Goal: Transaction & Acquisition: Book appointment/travel/reservation

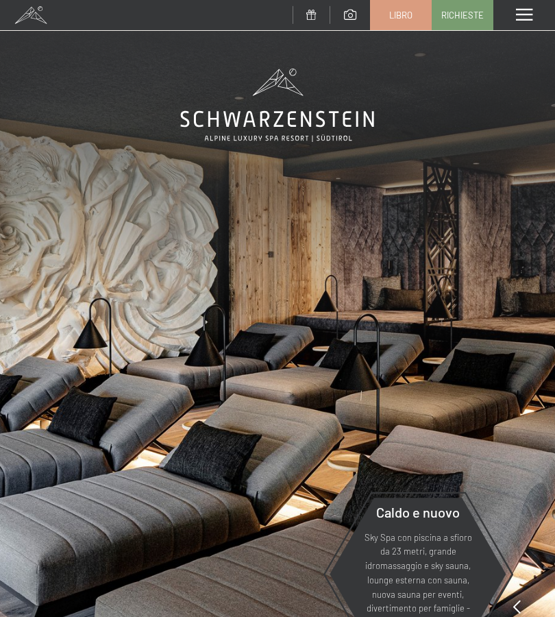
click at [528, 12] on span at bounding box center [524, 15] width 16 height 12
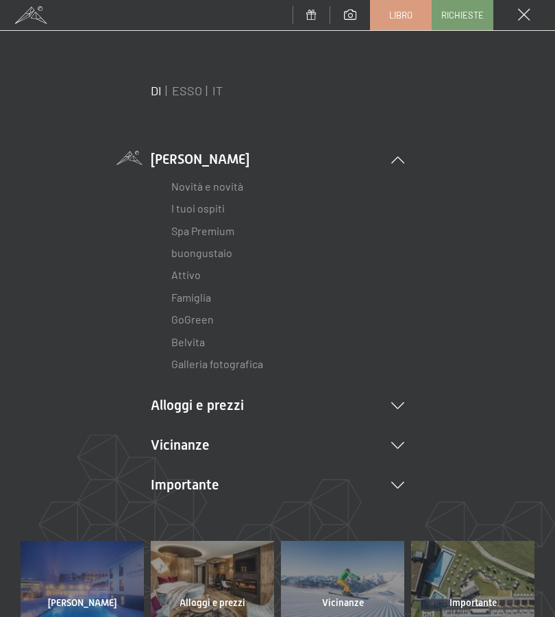
click at [402, 402] on icon at bounding box center [397, 405] width 13 height 7
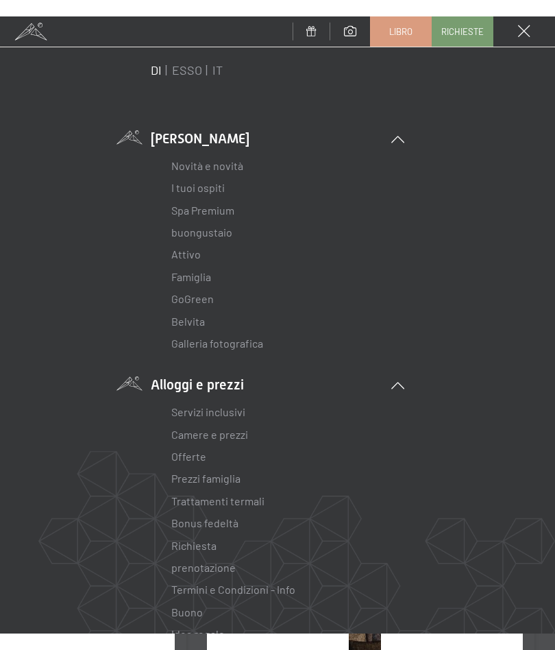
scroll to position [39, 0]
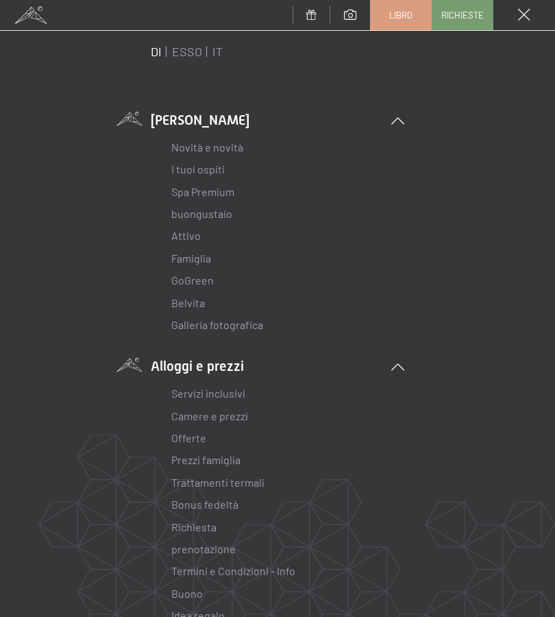
click at [235, 417] on font "Camere e prezzi" at bounding box center [209, 415] width 77 height 13
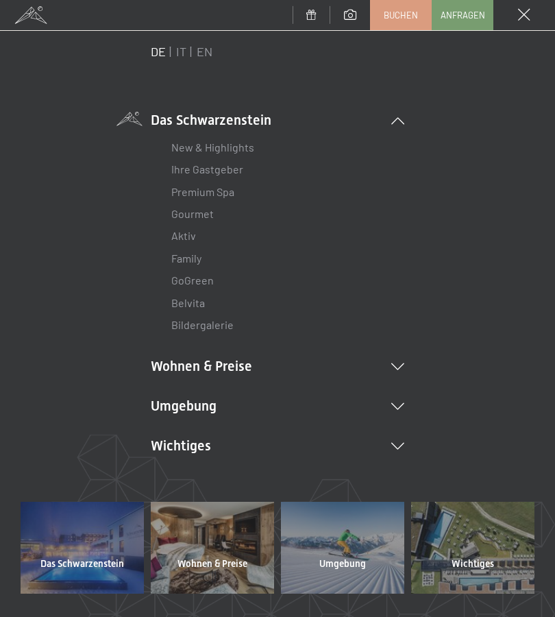
click at [125, 286] on div "DE IT EN Das Schwarzenstein New & Highlights Ihre Gastgeber Premium Spa Gourmet…" at bounding box center [278, 272] width 514 height 458
click at [404, 356] on li "Wohnen & Preise Inklusivleistungen Zimmer & Preise Liste Angebote Liste Familie…" at bounding box center [278, 365] width 254 height 19
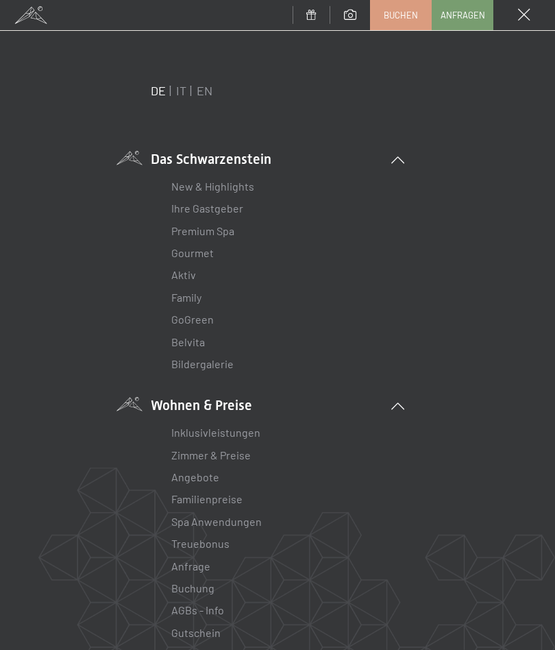
scroll to position [0, 0]
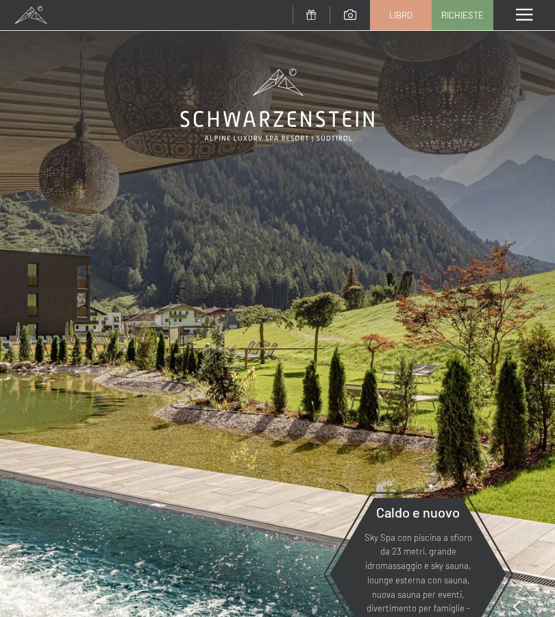
click at [525, 16] on span at bounding box center [524, 15] width 16 height 12
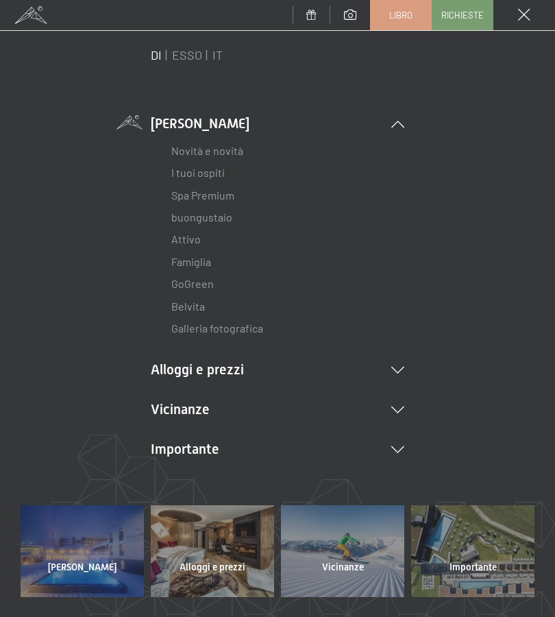
scroll to position [31, 0]
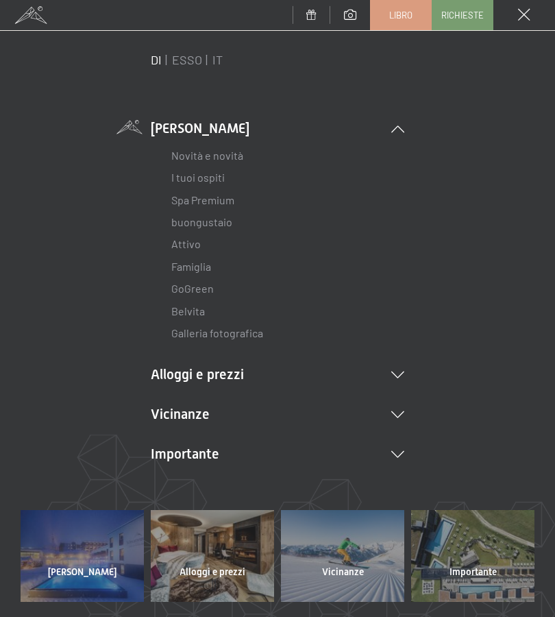
click at [403, 371] on icon at bounding box center [397, 374] width 13 height 7
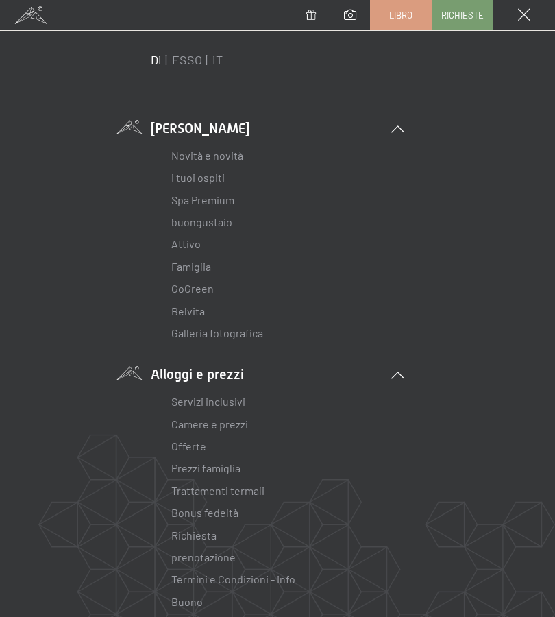
click at [206, 445] on font "Offerte" at bounding box center [188, 445] width 35 height 13
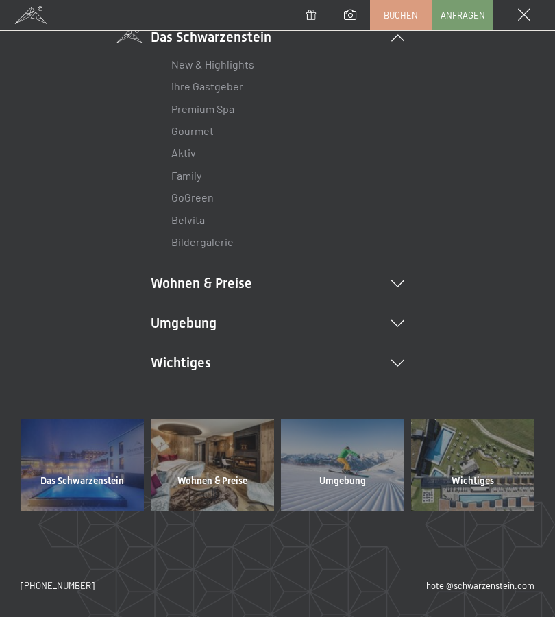
scroll to position [121, 0]
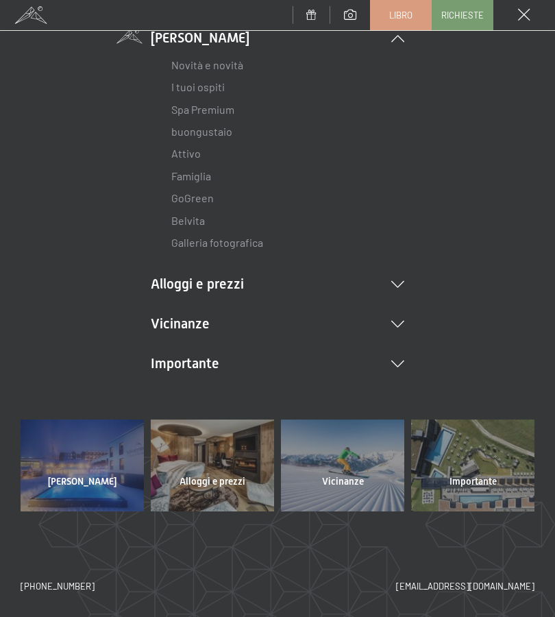
click at [402, 285] on icon at bounding box center [397, 284] width 13 height 7
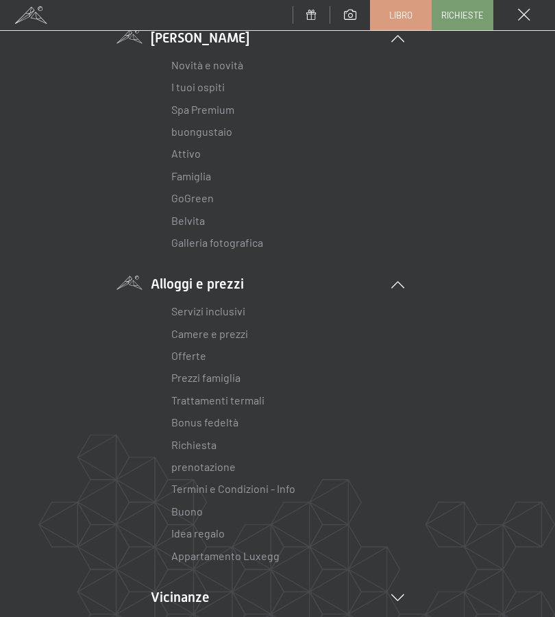
click at [195, 355] on font "Offerte" at bounding box center [188, 355] width 35 height 13
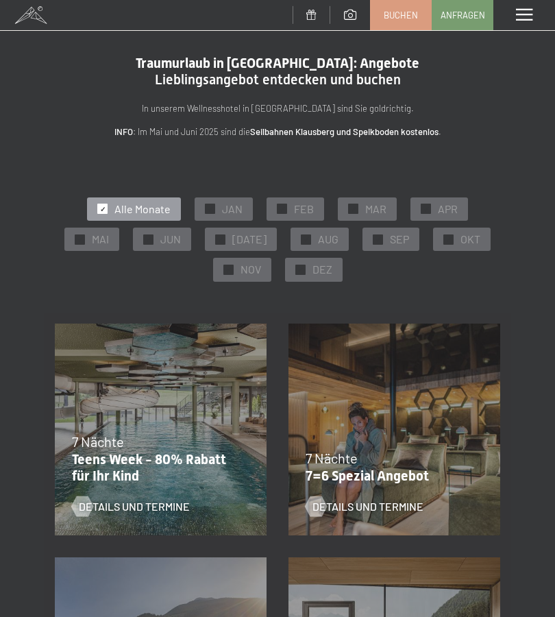
click at [246, 273] on span "NOV" at bounding box center [251, 269] width 21 height 15
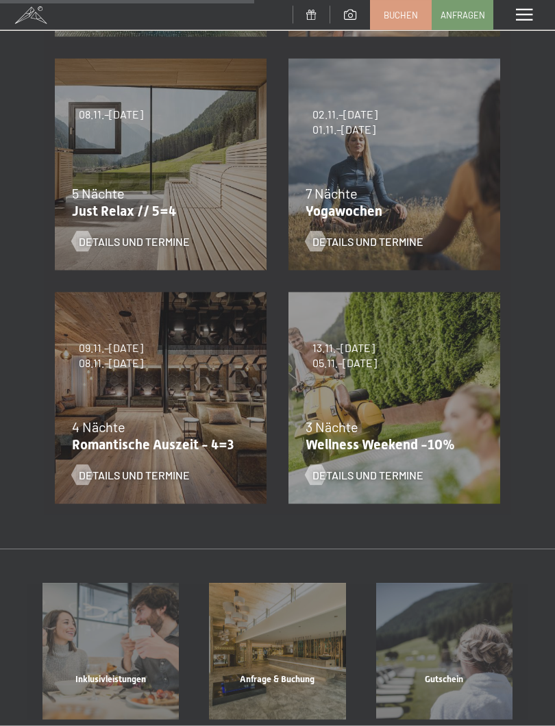
scroll to position [500, 0]
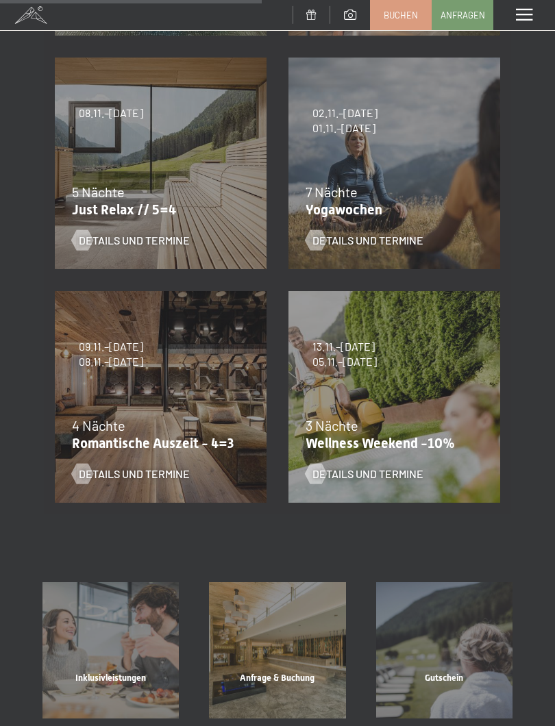
click at [204, 406] on span "Einwilligung Marketing*" at bounding box center [201, 402] width 113 height 14
click at [138, 406] on input "Einwilligung Marketing*" at bounding box center [131, 402] width 14 height 14
checkbox input "false"
click at [204, 426] on div "4 Nächte" at bounding box center [157, 425] width 171 height 19
click at [206, 422] on div "4 Nächte" at bounding box center [157, 425] width 171 height 19
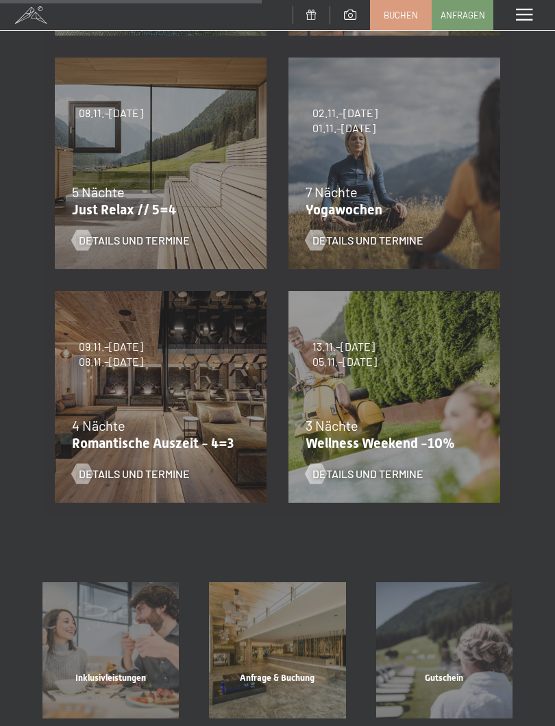
click at [153, 474] on span "Details und Termine" at bounding box center [134, 474] width 111 height 15
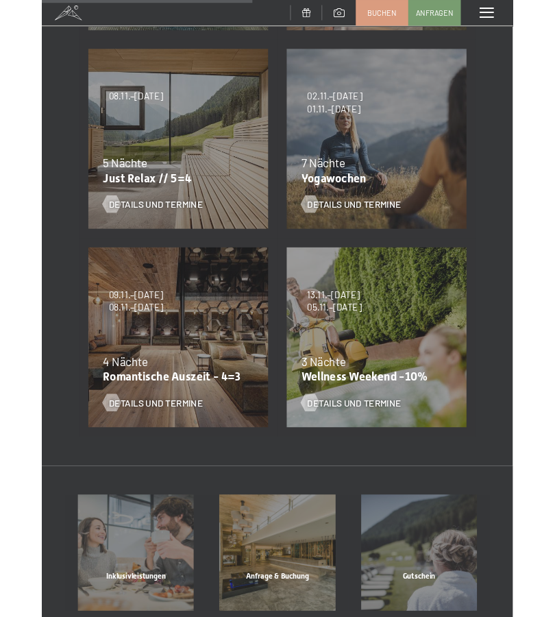
scroll to position [0, 0]
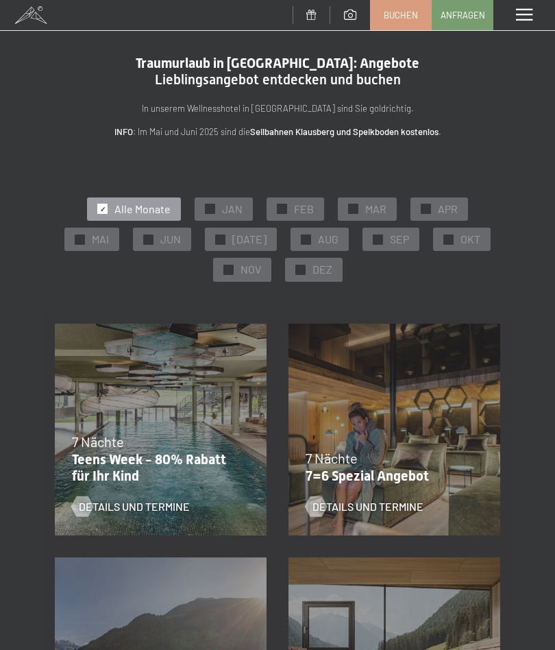
click at [253, 270] on span "NOV" at bounding box center [251, 269] width 21 height 15
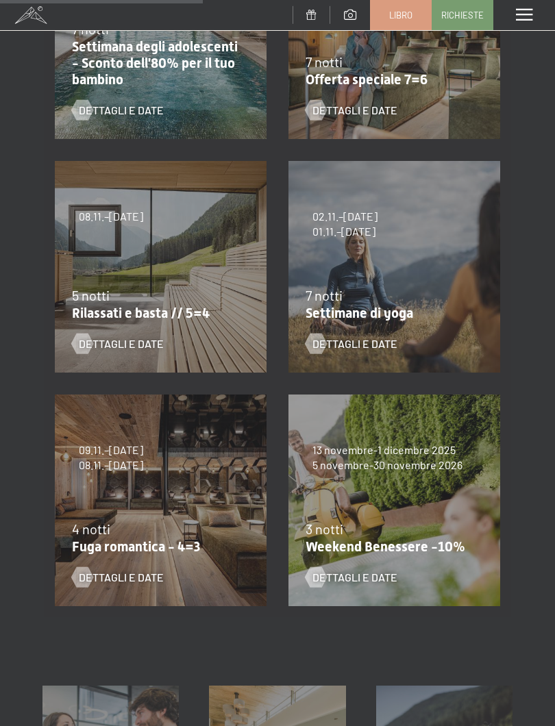
scroll to position [479, 0]
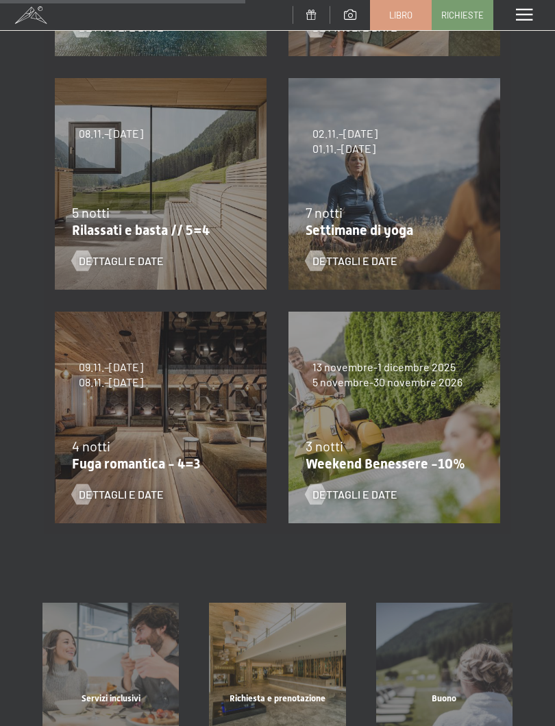
click at [206, 432] on div "09.11.–[DATE] 08.12.–[DATE] 11.01.–[DATE] 08.03.–[DATE] 29.03.–[DATE] 06.04.–[D…" at bounding box center [161, 418] width 234 height 234
click at [140, 498] on font "Dettagli e date" at bounding box center [121, 494] width 85 height 13
click at [164, 488] on font "Dettagli e date" at bounding box center [121, 494] width 85 height 13
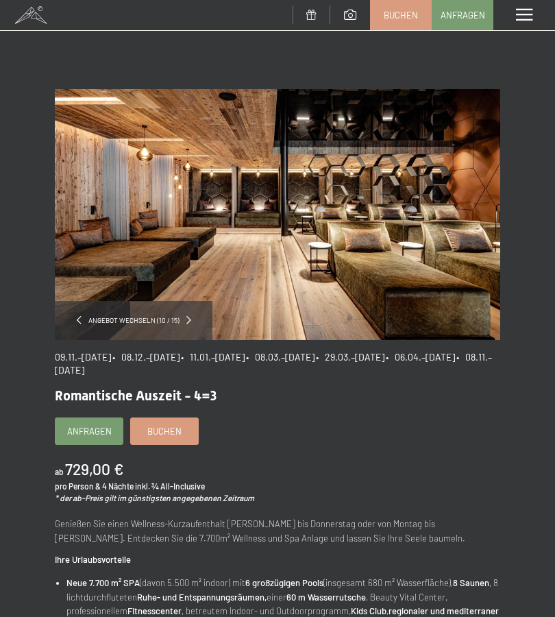
click at [96, 361] on span "[DATE]–[DATE]" at bounding box center [83, 357] width 56 height 12
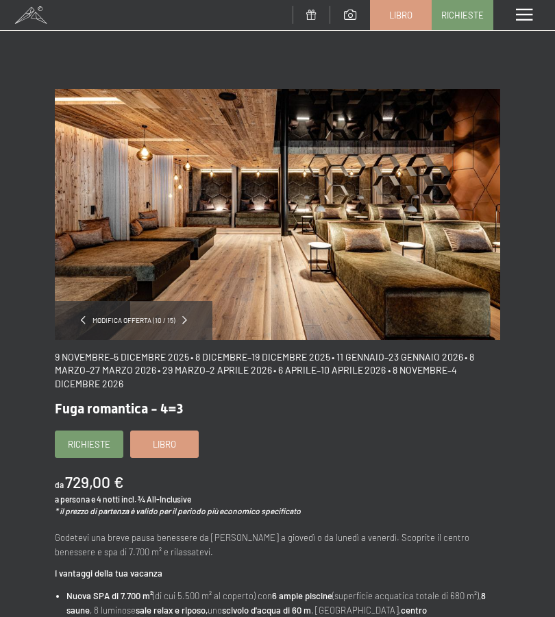
click at [186, 315] on div "Modifica offerta (10 / 15)" at bounding box center [134, 320] width 158 height 39
click at [186, 317] on span at bounding box center [184, 320] width 5 height 8
